Goal: Task Accomplishment & Management: Manage account settings

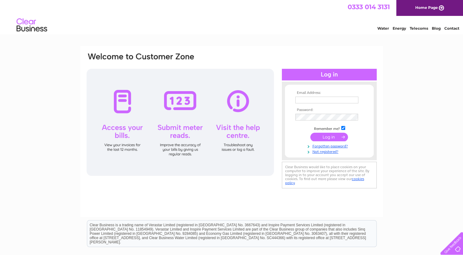
type input "accounts@theconveyorbeltco.co.uk"
click at [329, 137] on input "submit" at bounding box center [330, 137] width 38 height 9
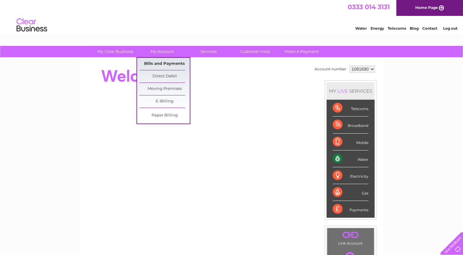
click at [155, 62] on link "Bills and Payments" at bounding box center [164, 64] width 51 height 12
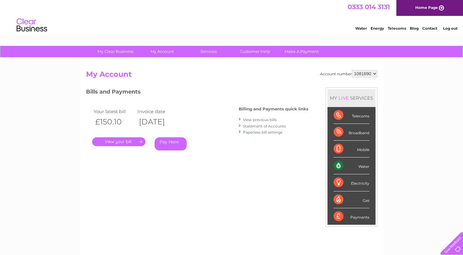
click at [129, 144] on link "." at bounding box center [118, 142] width 53 height 9
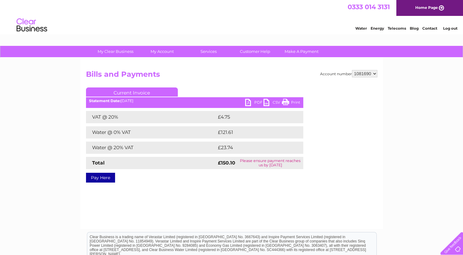
click at [248, 103] on link "PDF" at bounding box center [254, 103] width 18 height 9
